Goal: Task Accomplishment & Management: Manage account settings

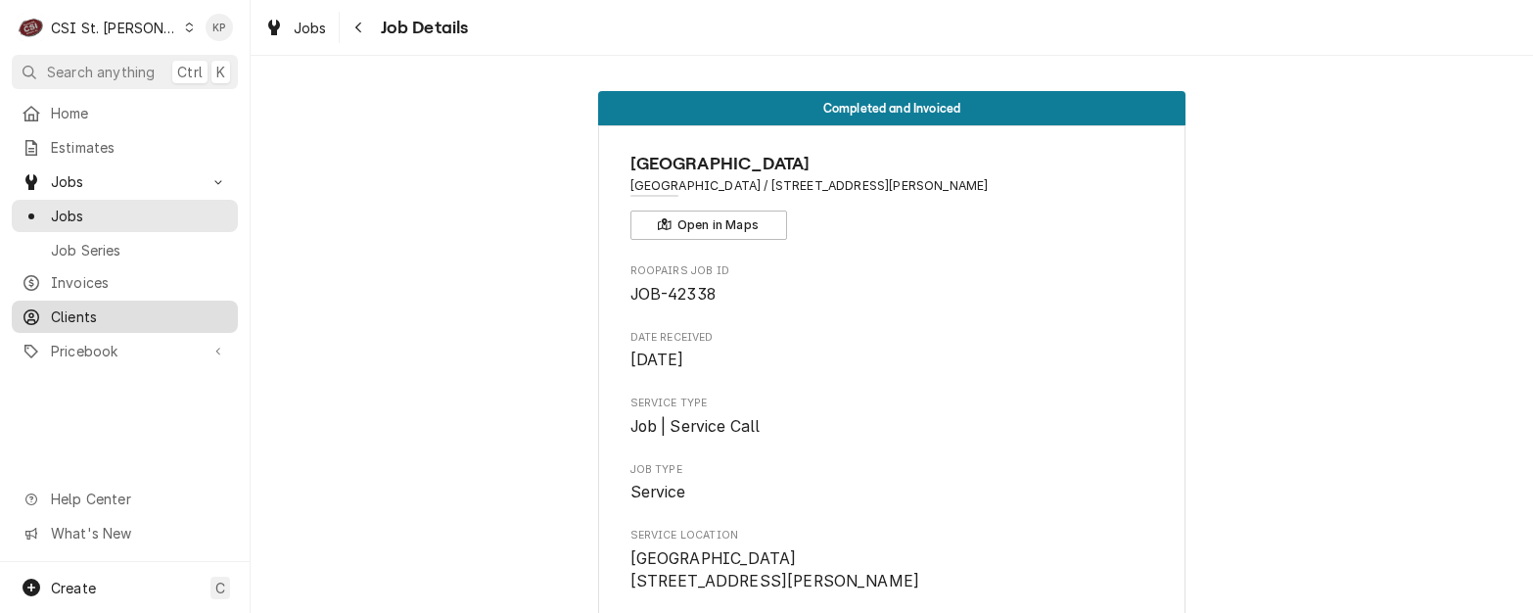
scroll to position [2153, 0]
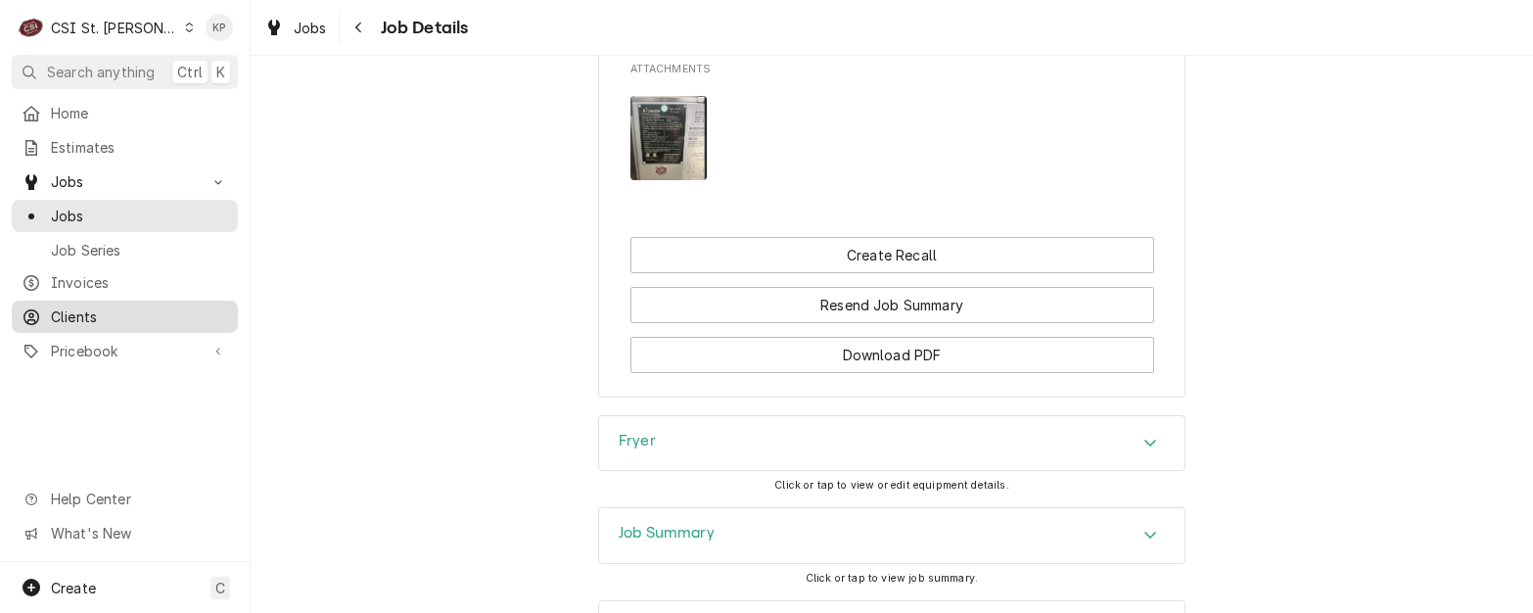
click at [69, 306] on span "Clients" at bounding box center [139, 316] width 177 height 21
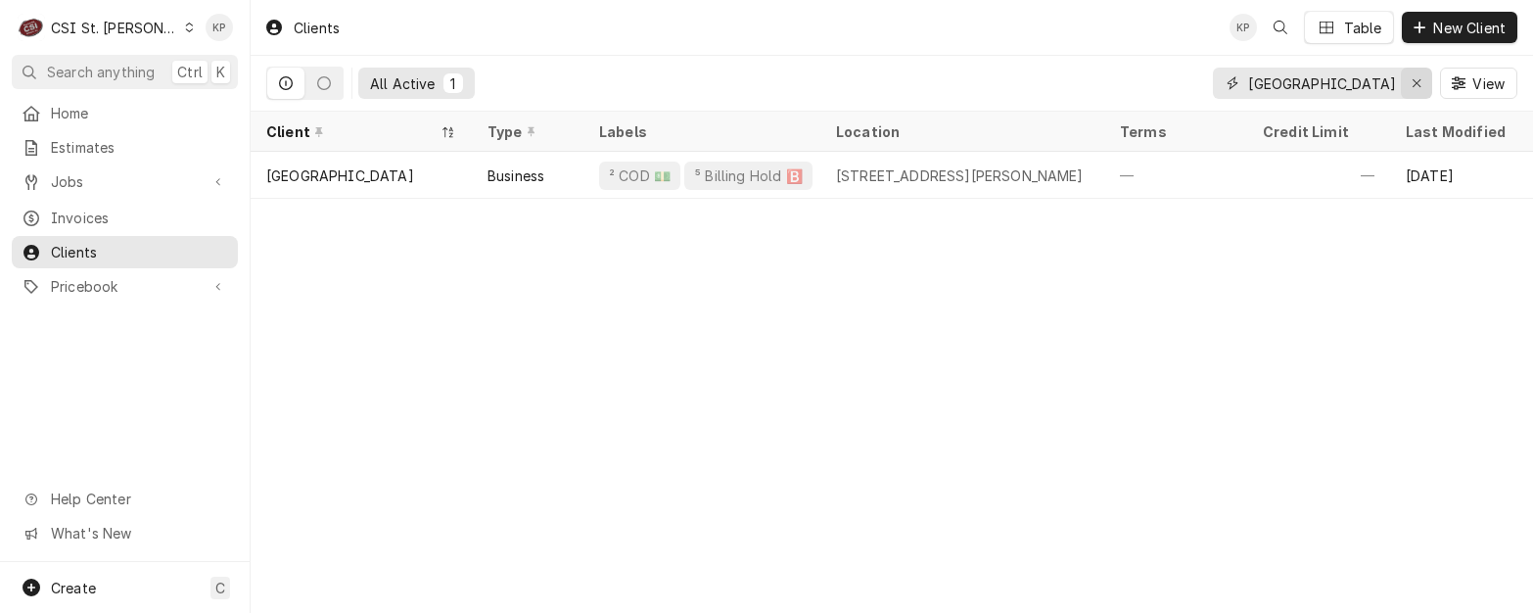
click at [1407, 80] on div "Erase input" at bounding box center [1417, 83] width 20 height 20
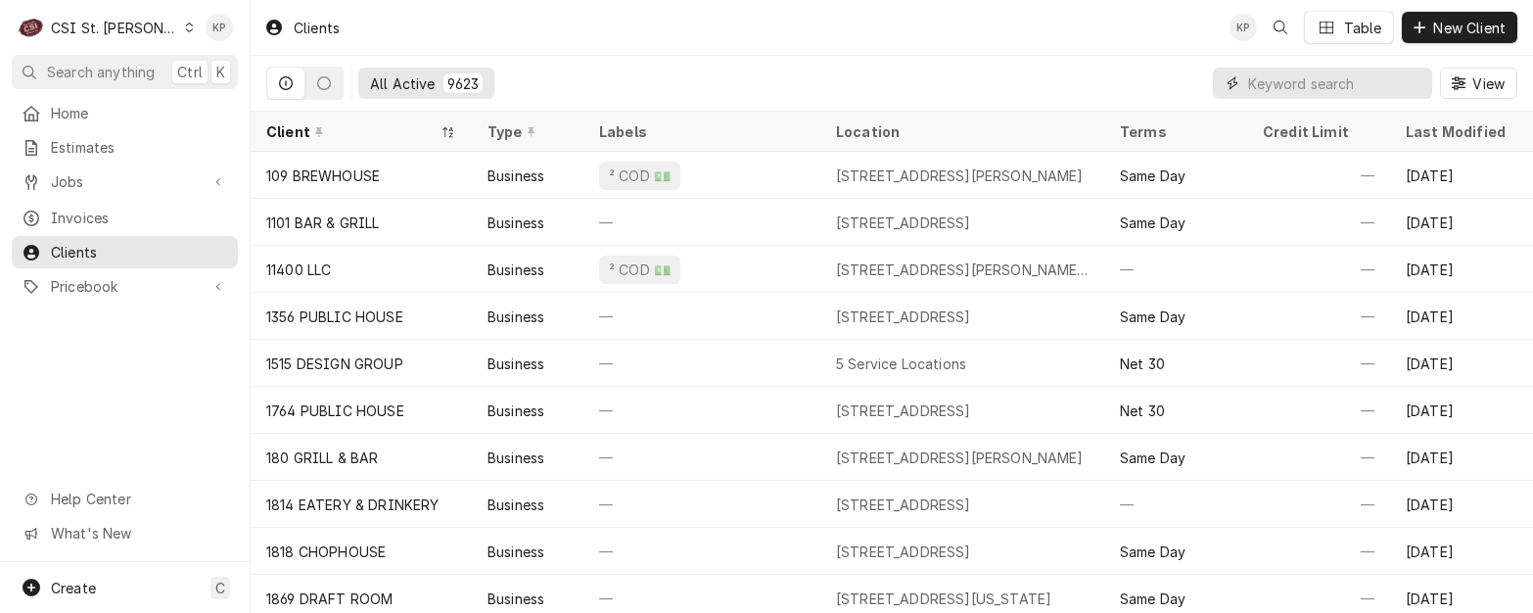
paste input "[DEMOGRAPHIC_DATA][PERSON_NAME]"
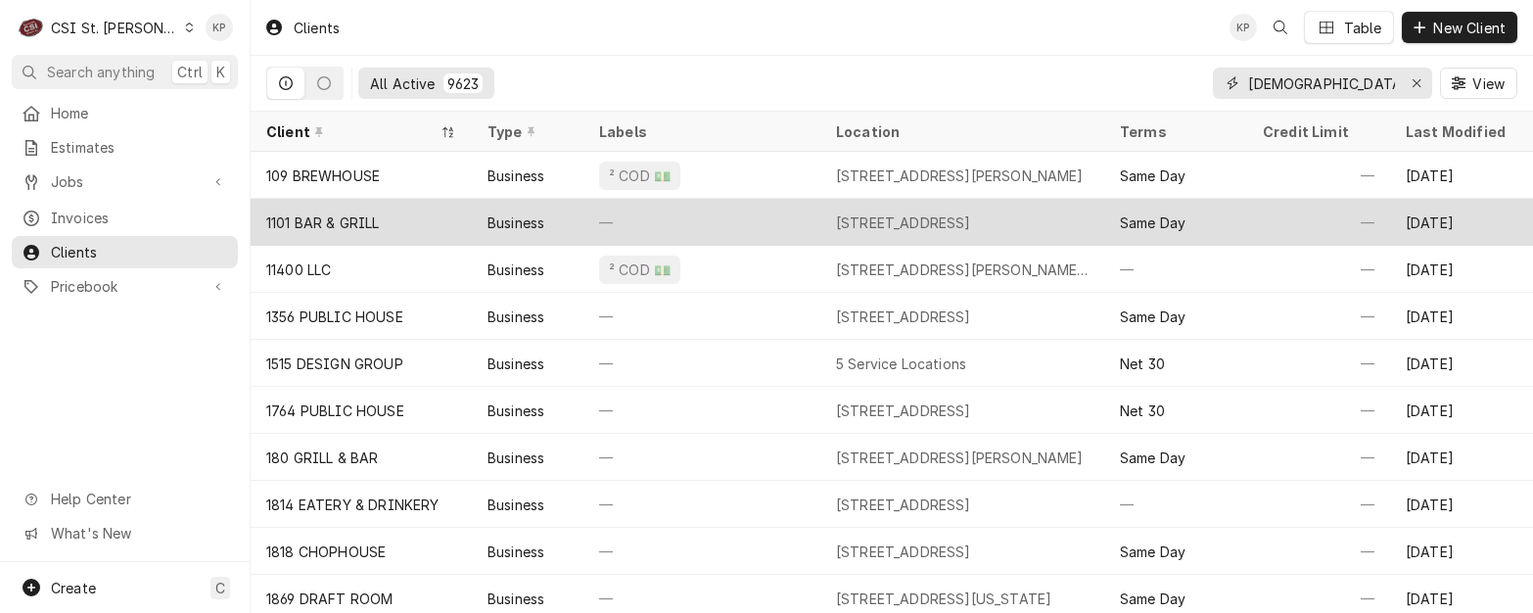
scroll to position [0, 33]
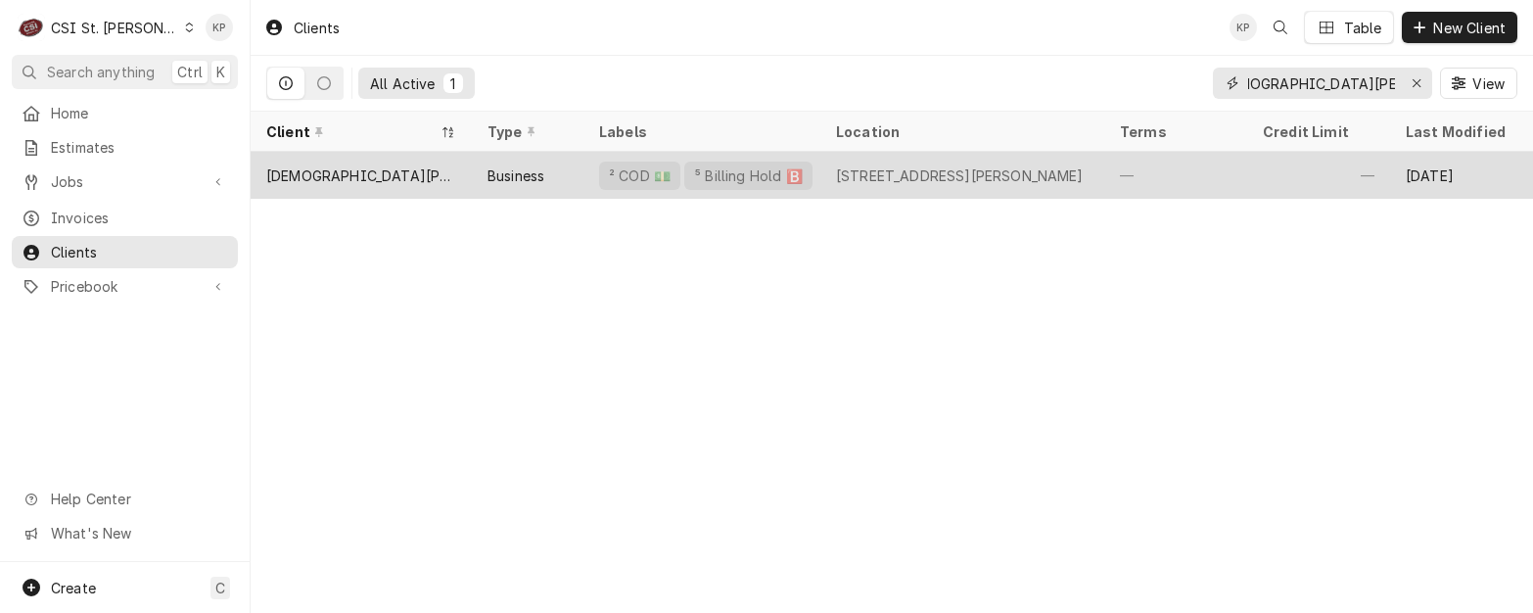
type input "[DEMOGRAPHIC_DATA][PERSON_NAME]"
click at [436, 170] on div "[DEMOGRAPHIC_DATA][PERSON_NAME]" at bounding box center [361, 175] width 190 height 21
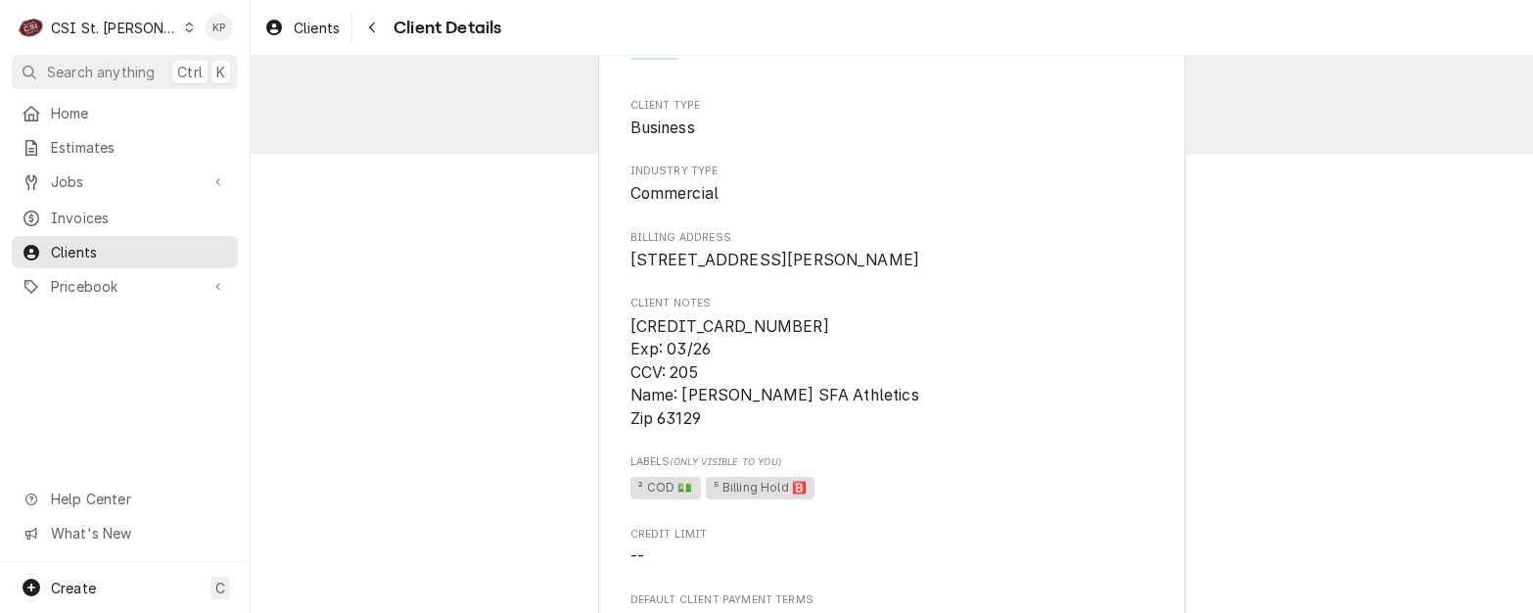
scroll to position [98, 0]
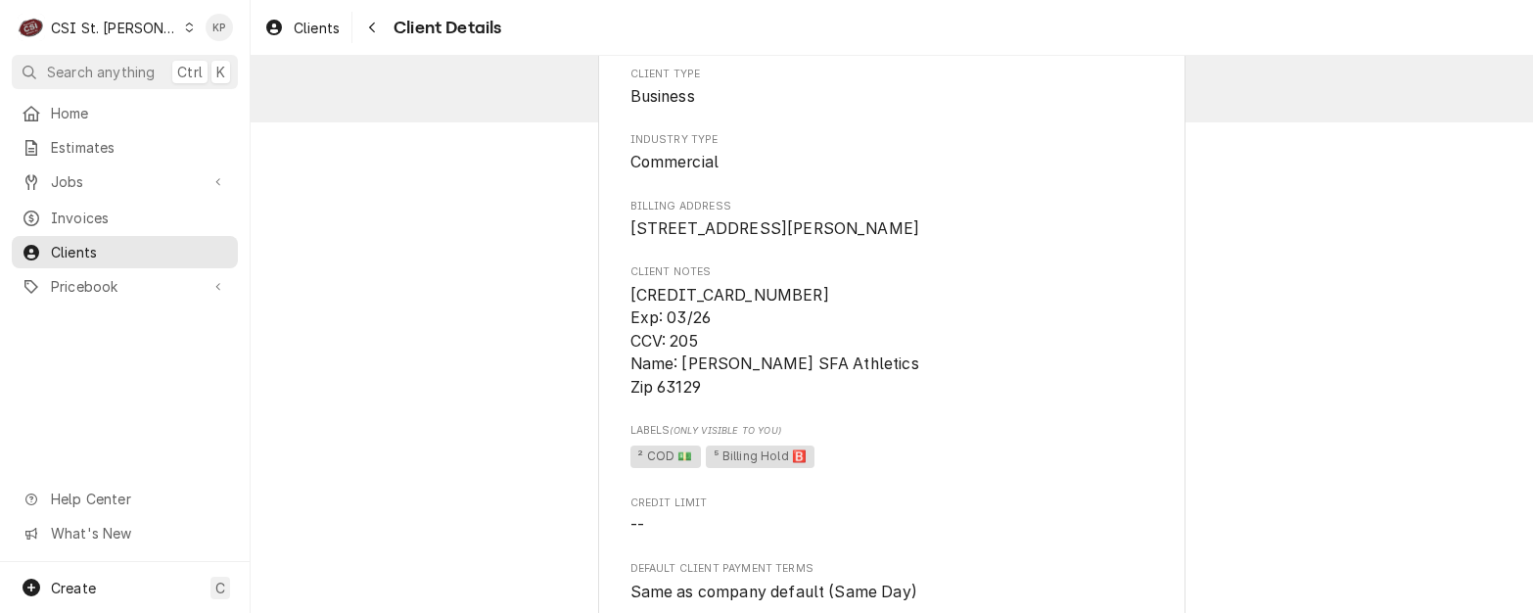
drag, startPoint x: 809, startPoint y: 383, endPoint x: 777, endPoint y: 338, distance: 55.4
click at [809, 379] on span "[CREDIT_CARD_NUMBER] Exp: 03/26 CCV: 205 Name: [PERSON_NAME] SFA Athletics Zip …" at bounding box center [774, 342] width 289 height 112
click at [774, 312] on span "[CREDIT_CARD_NUMBER] Exp: 03/26 CCV: 205 Name: [PERSON_NAME] SFA Athletics Zip …" at bounding box center [892, 341] width 524 height 115
drag, startPoint x: 768, startPoint y: 313, endPoint x: 626, endPoint y: 318, distance: 142.0
click at [630, 318] on span "[CREDIT_CARD_NUMBER] Exp: 03/26 CCV: 205 Name: [PERSON_NAME] SFA Athletics Zip …" at bounding box center [774, 342] width 289 height 112
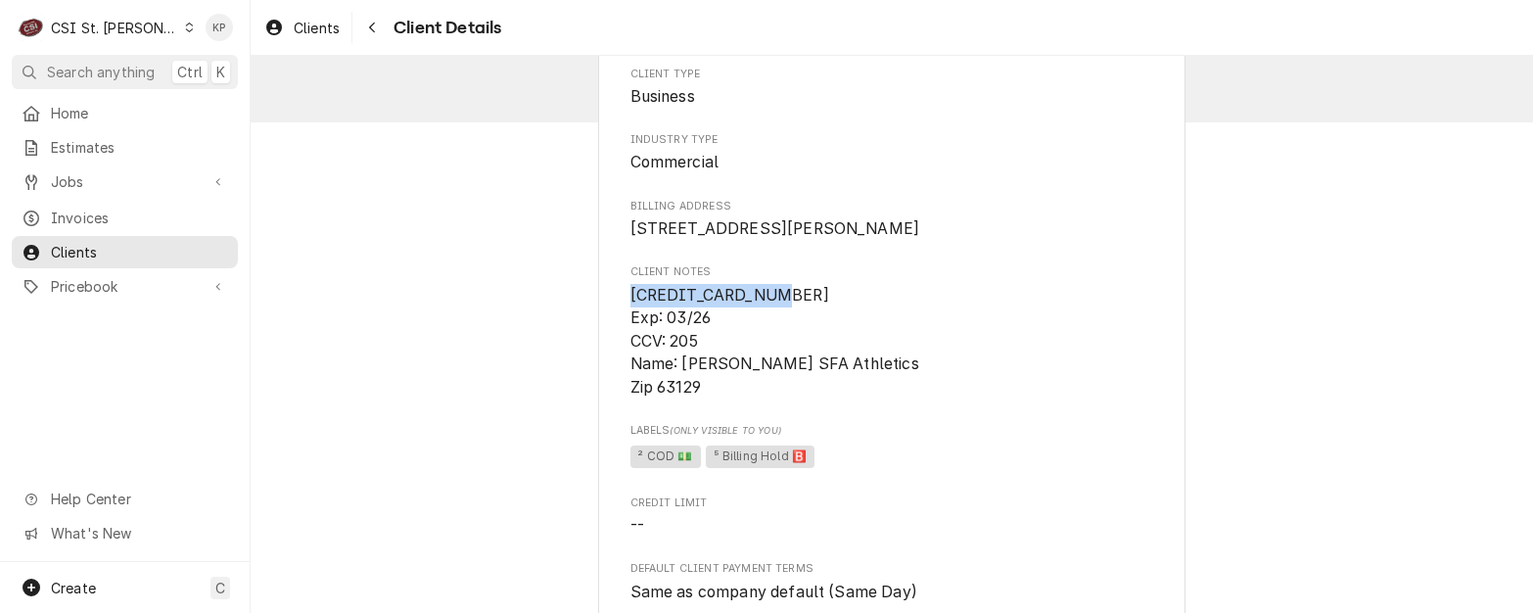
copy span "5586930270029910"
click at [844, 322] on span "[CREDIT_CARD_NUMBER] Exp: 03/26 CCV: 205 Name: [PERSON_NAME] SFA Athletics Zip …" at bounding box center [892, 341] width 524 height 115
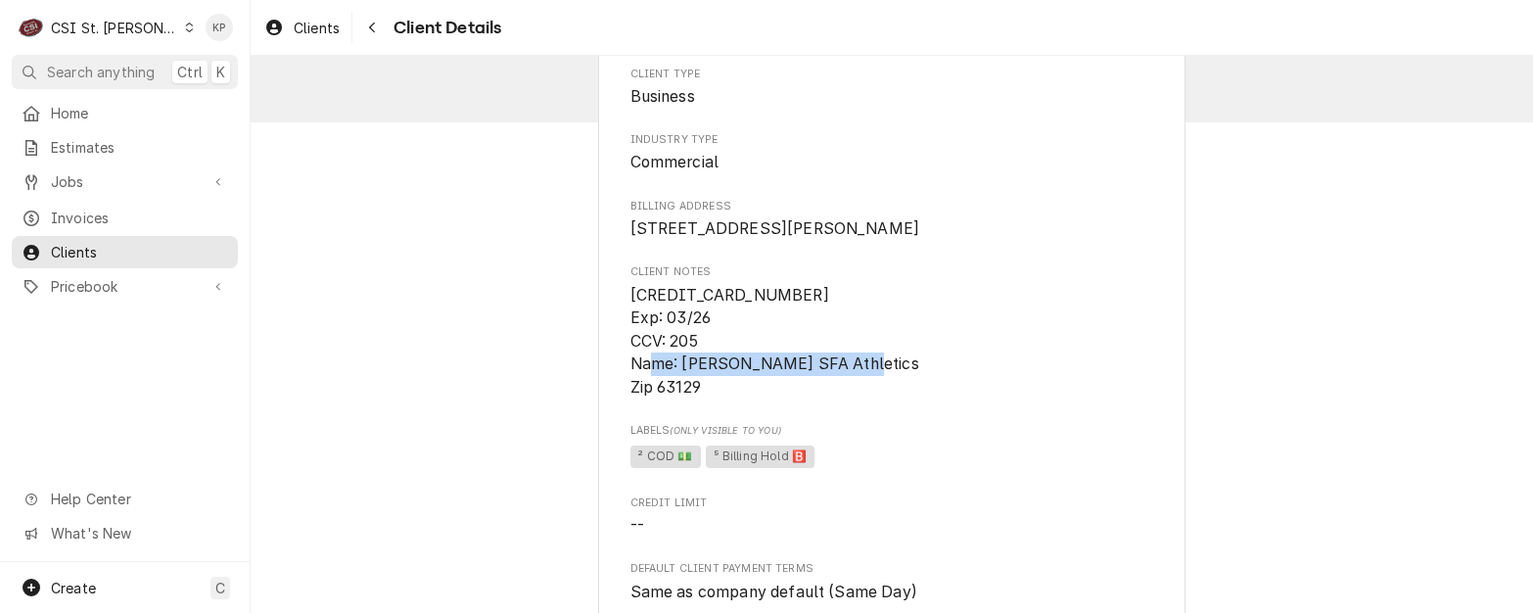
drag, startPoint x: 679, startPoint y: 386, endPoint x: 900, endPoint y: 384, distance: 221.2
click at [900, 384] on span "[CREDIT_CARD_NUMBER] Exp: 03/26 CCV: 205 Name: [PERSON_NAME] SFA Athletics Zip …" at bounding box center [892, 341] width 524 height 115
drag, startPoint x: 900, startPoint y: 384, endPoint x: 852, endPoint y: 382, distance: 49.0
copy span "Kyle Newsome SFA Athletics"
drag, startPoint x: 783, startPoint y: 371, endPoint x: 921, endPoint y: 327, distance: 144.9
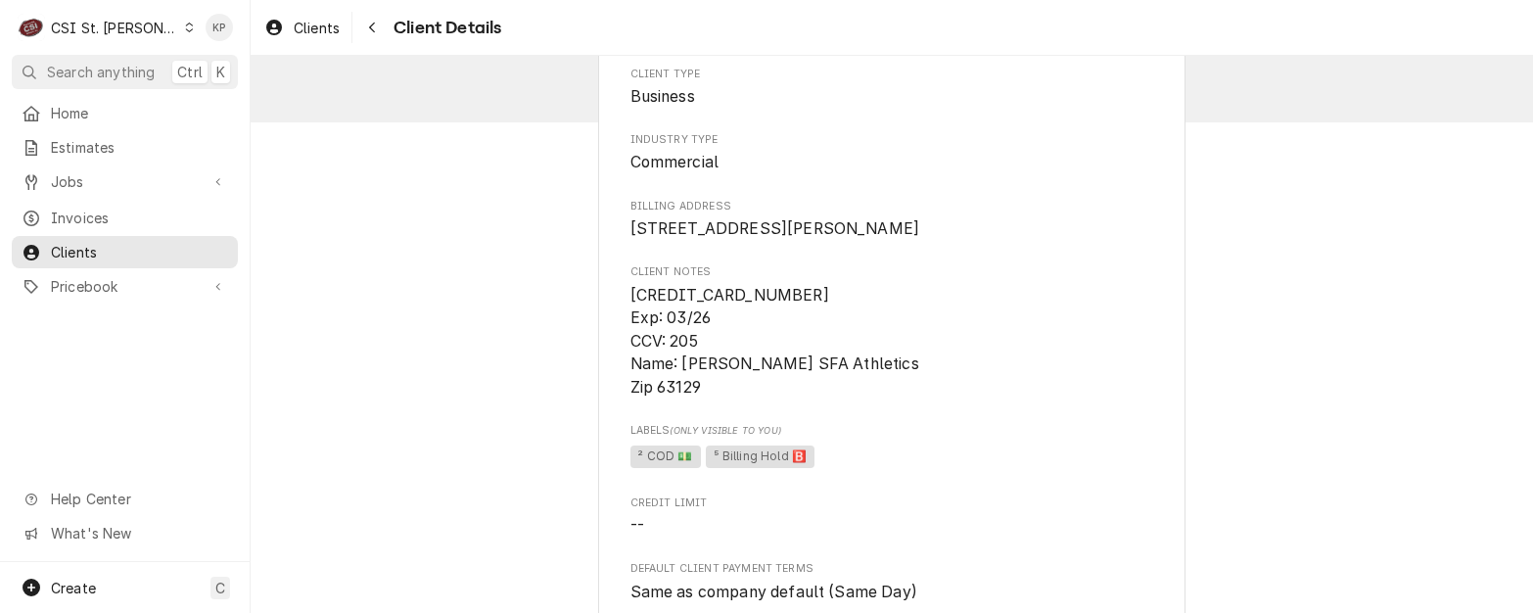
click at [785, 373] on span "[CREDIT_CARD_NUMBER] Exp: 03/26 CCV: 205 Name: [PERSON_NAME] SFA Athletics Zip …" at bounding box center [892, 341] width 524 height 115
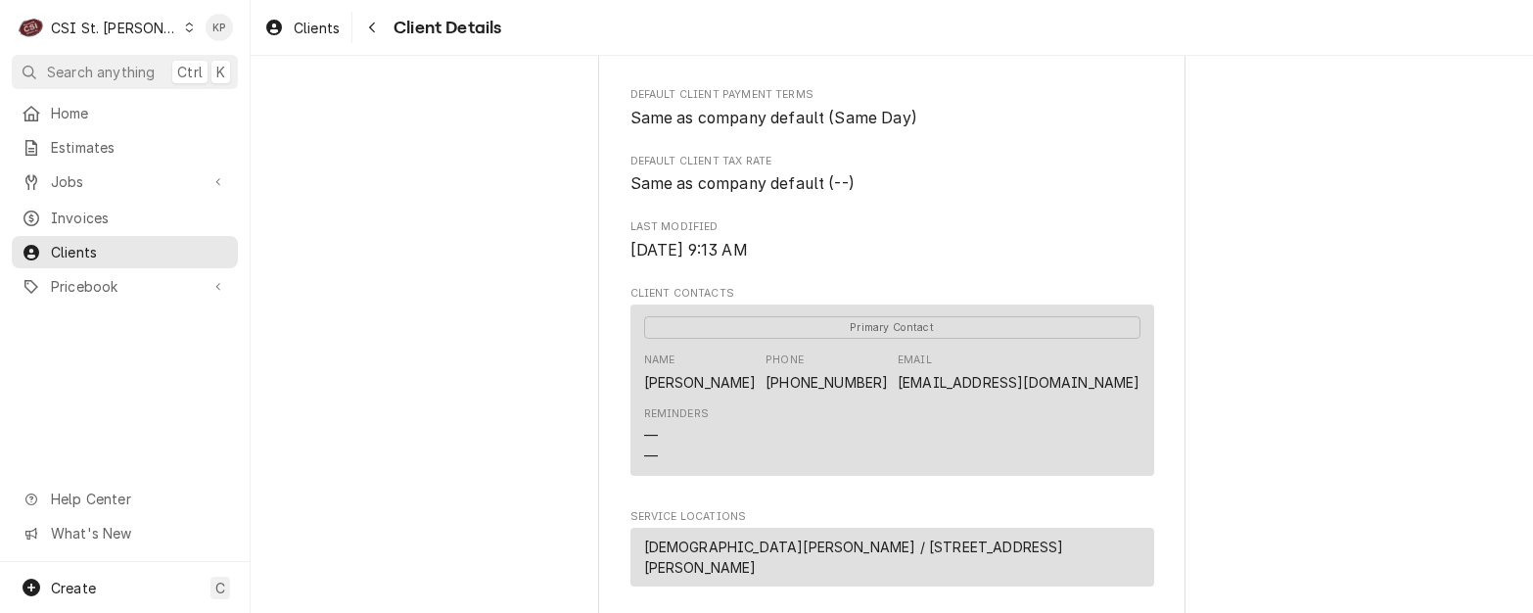
scroll to position [587, 0]
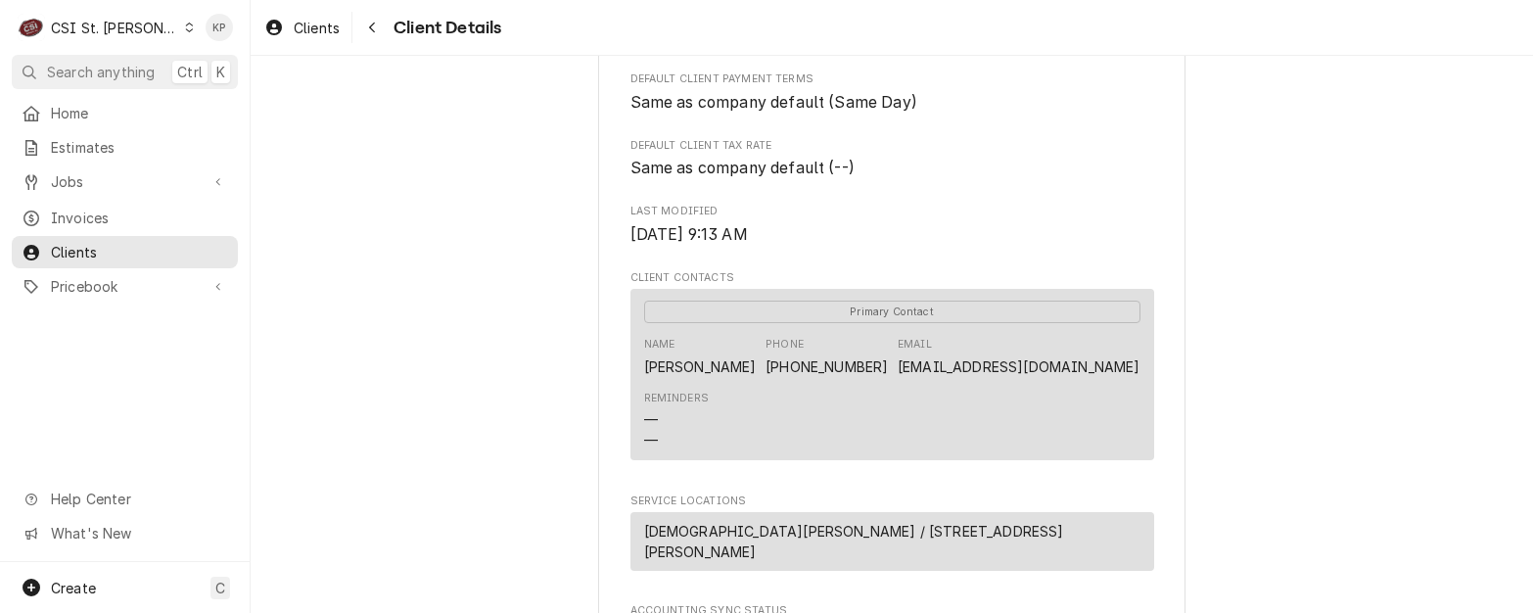
click at [1322, 385] on div "St Francis of Assisi Church Client Type Business Industry Type Commercial Billi…" at bounding box center [892, 167] width 1282 height 1396
click at [1140, 395] on div "Primary Contact Name Adam Bundren Phone (314) 226-6248 Email arbundren@gmail.co…" at bounding box center [892, 374] width 524 height 171
drag, startPoint x: 1135, startPoint y: 391, endPoint x: 983, endPoint y: 391, distance: 152.7
click at [983, 391] on div "Primary Contact Name Adam Bundren Phone (314) 226-6248 Email arbundren@gmail.co…" at bounding box center [892, 374] width 524 height 171
copy link "[EMAIL_ADDRESS][DOMAIN_NAME]"
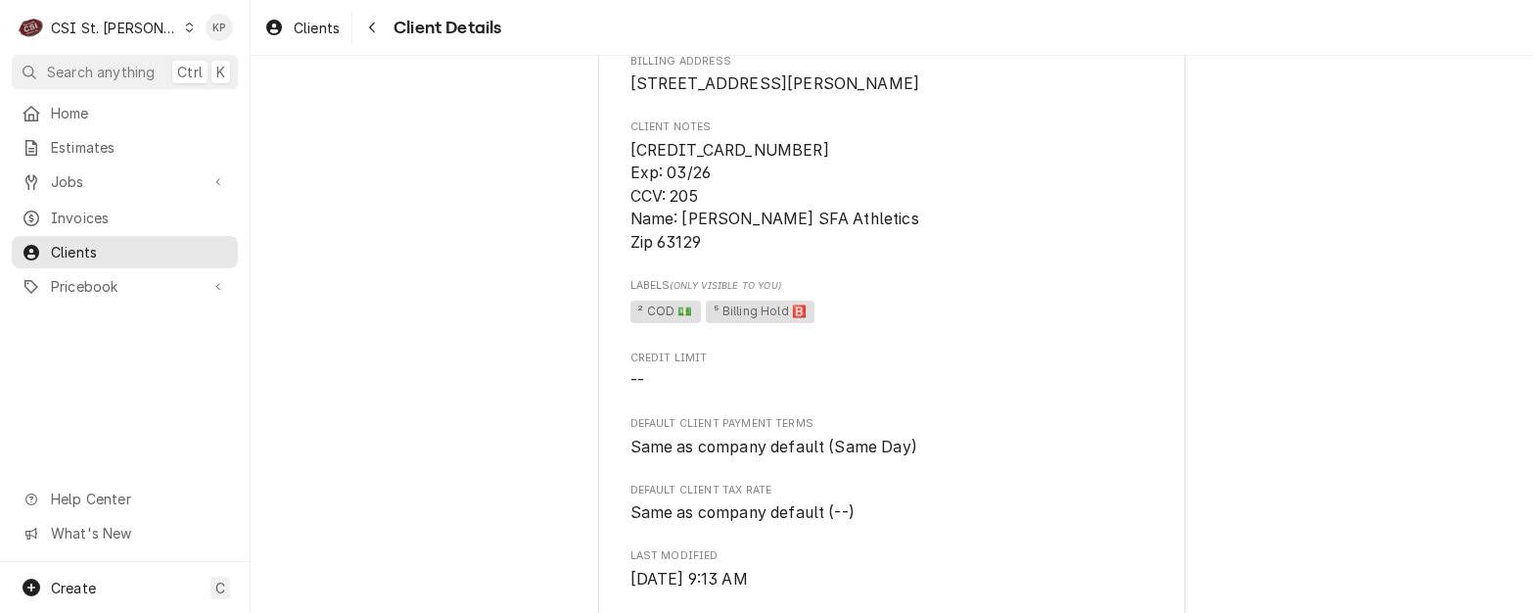
scroll to position [196, 0]
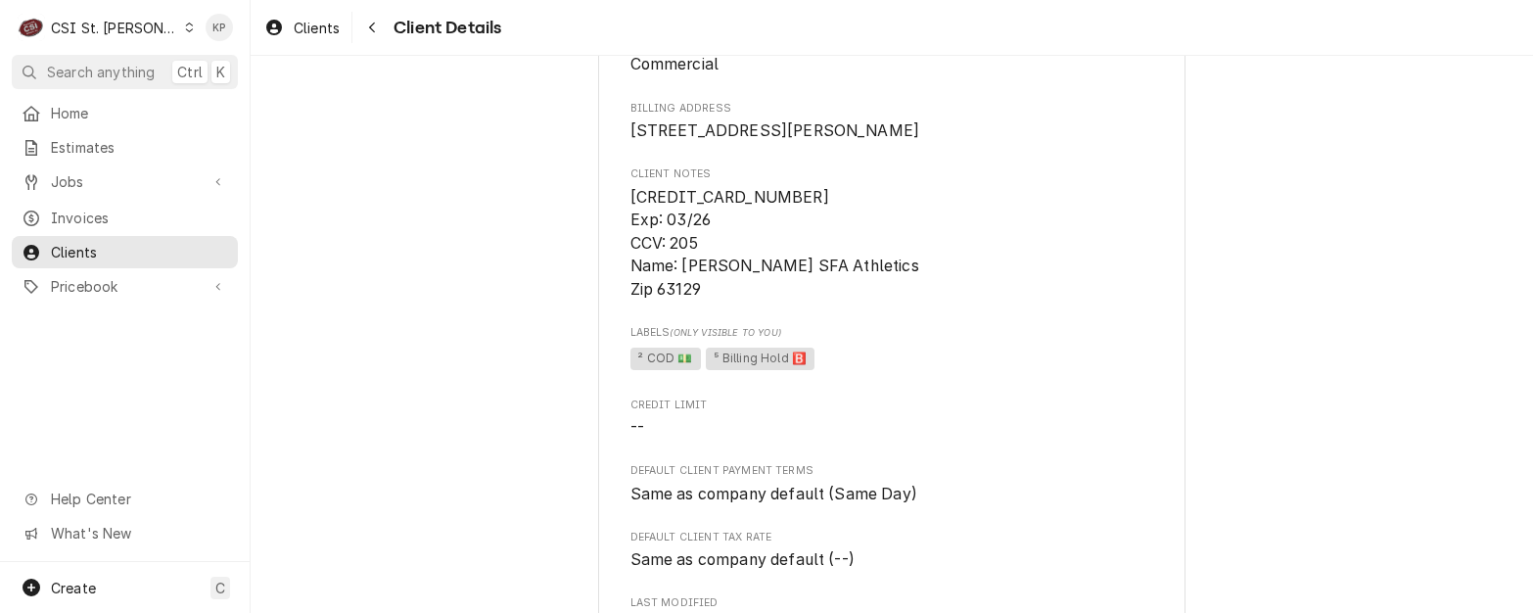
click at [1171, 216] on div "St Francis of Assisi Church Client Type Business Industry Type Commercial Billi…" at bounding box center [891, 558] width 587 height 1361
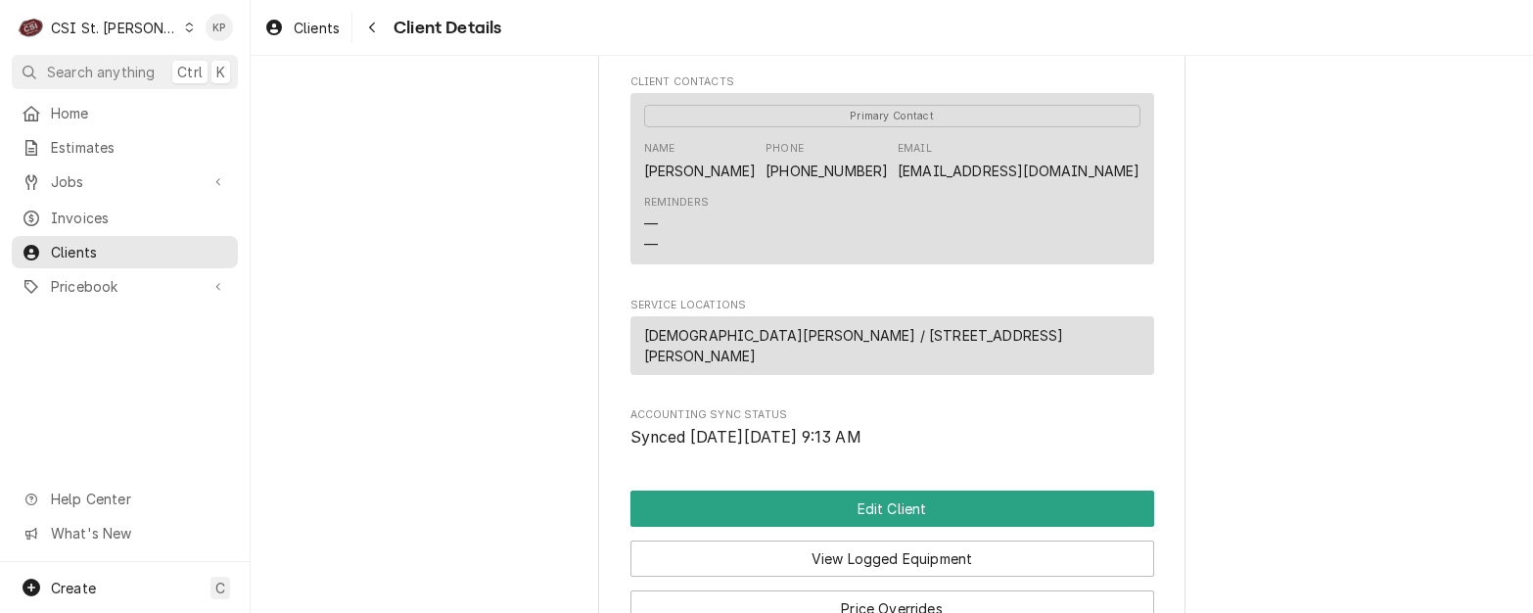
scroll to position [934, 0]
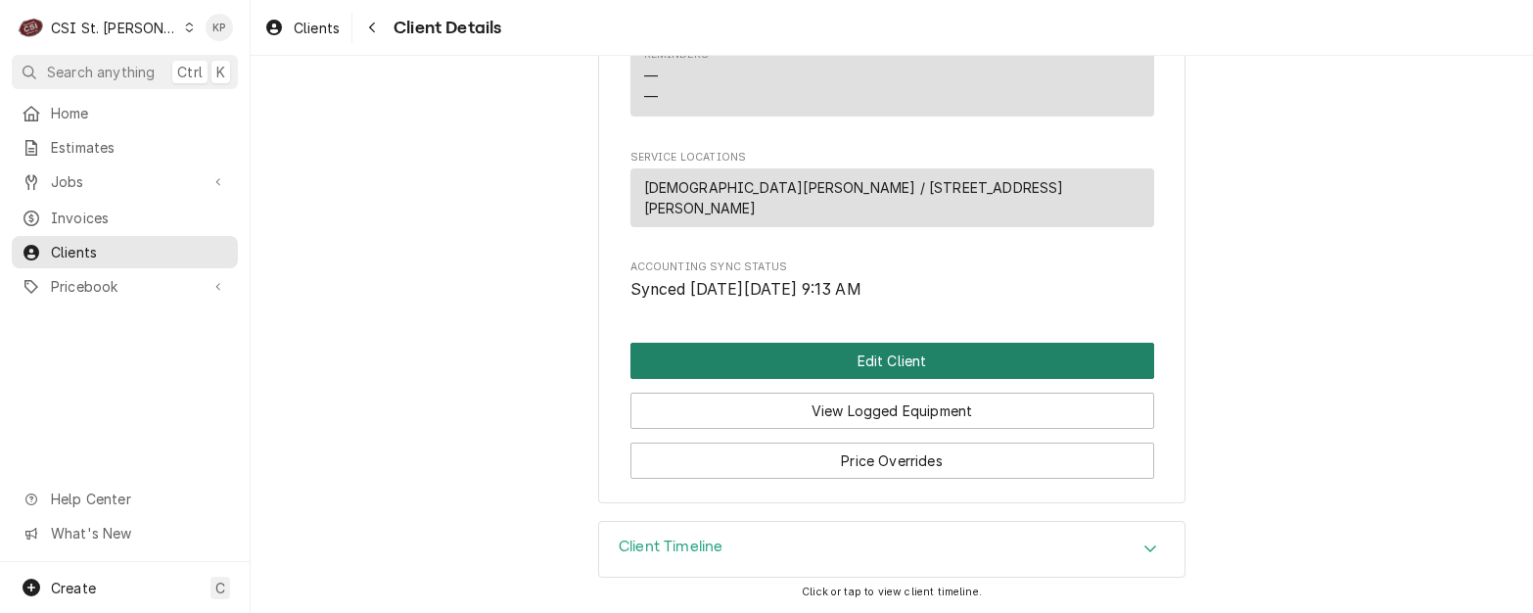
click at [943, 349] on button "Edit Client" at bounding box center [892, 361] width 524 height 36
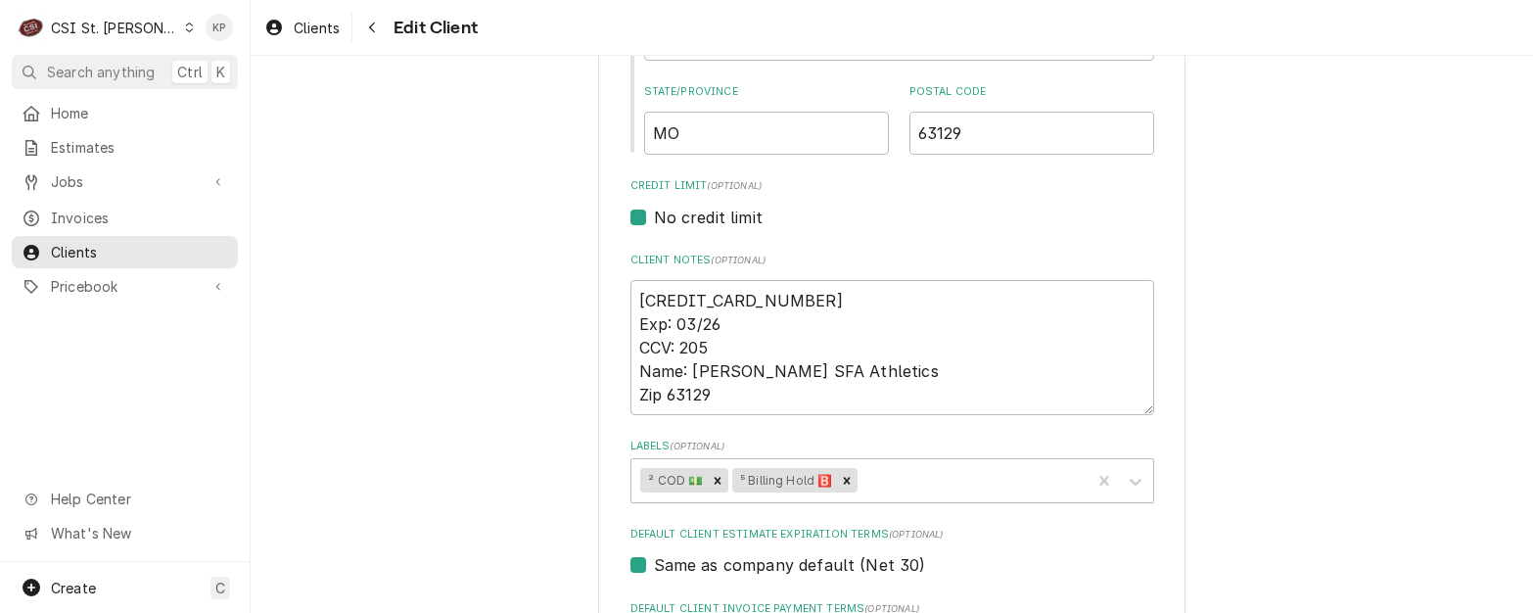
scroll to position [783, 0]
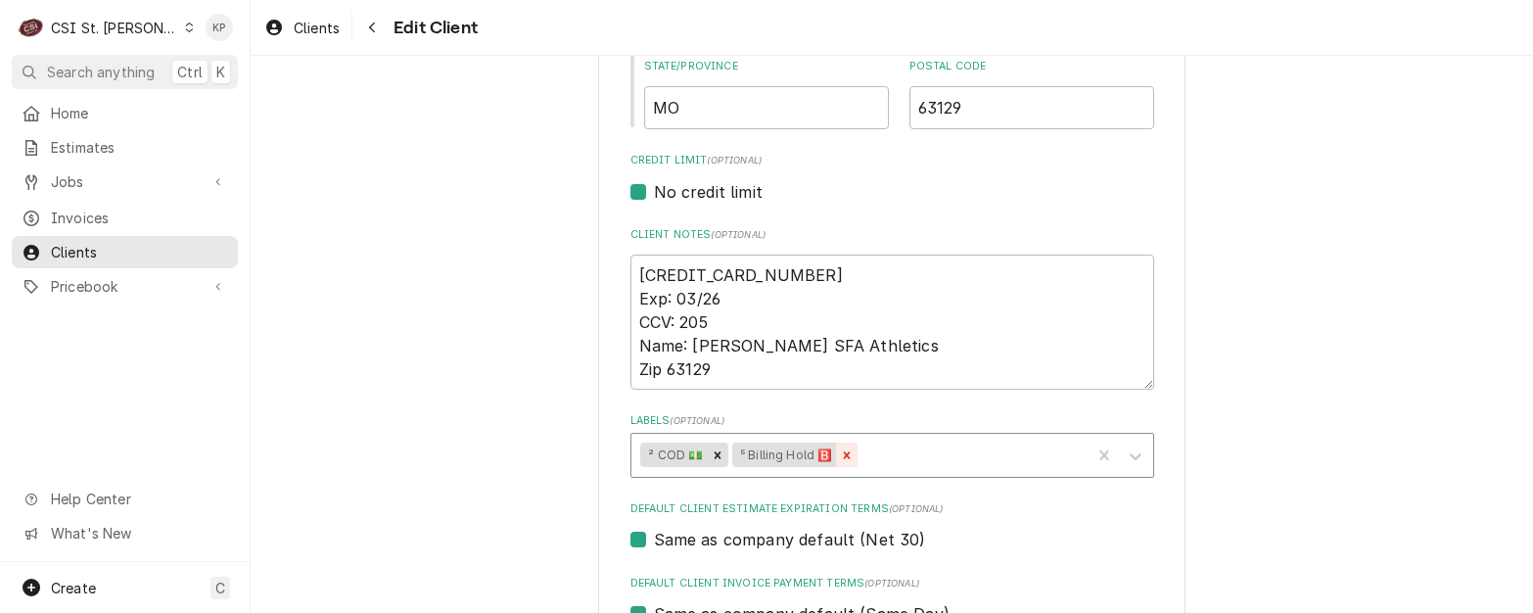
click at [840, 456] on icon "Remove ⁵ Billing Hold 🅱️" at bounding box center [847, 455] width 14 height 14
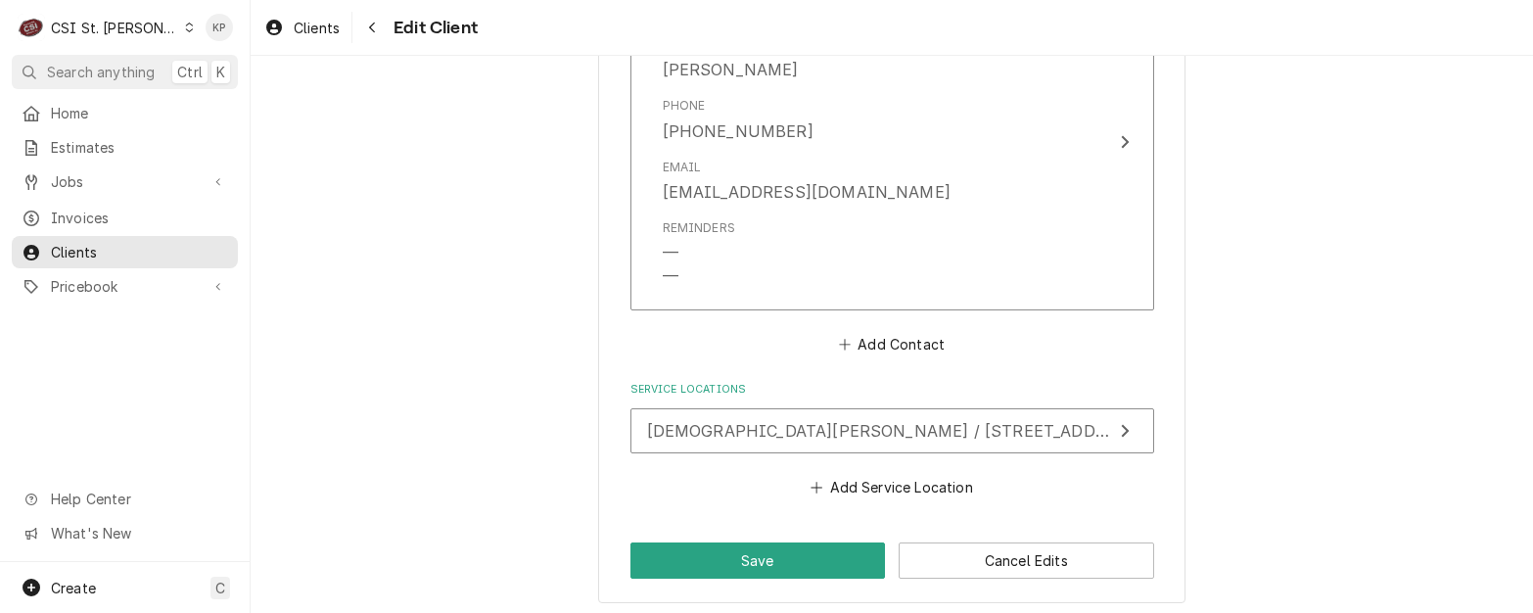
scroll to position [1569, 0]
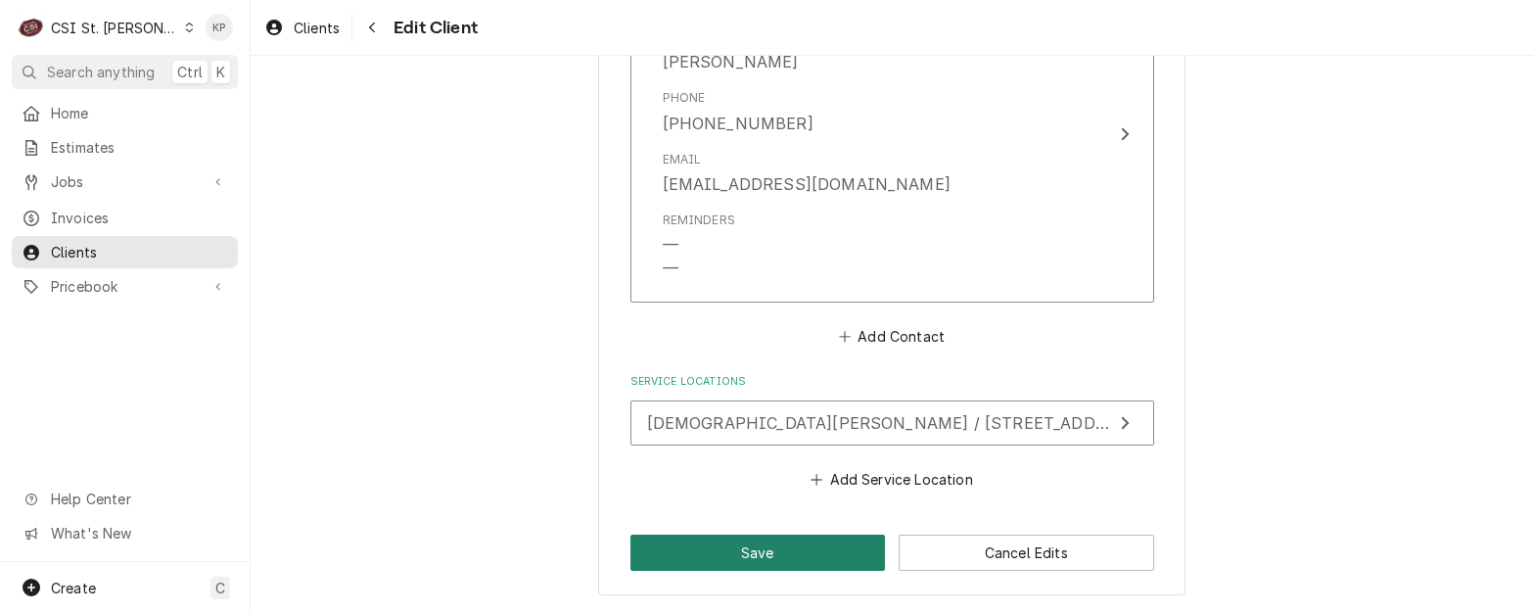
click at [751, 553] on button "Save" at bounding box center [757, 552] width 255 height 36
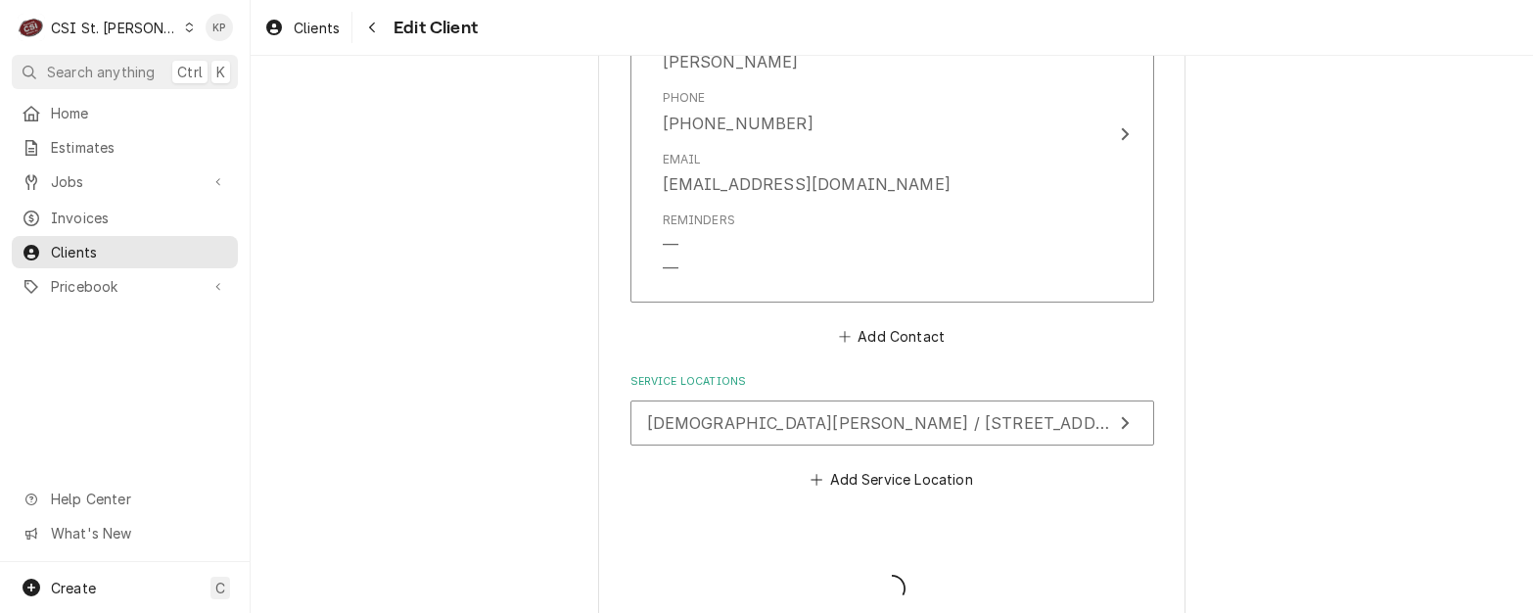
type textarea "x"
